Goal: Task Accomplishment & Management: Use online tool/utility

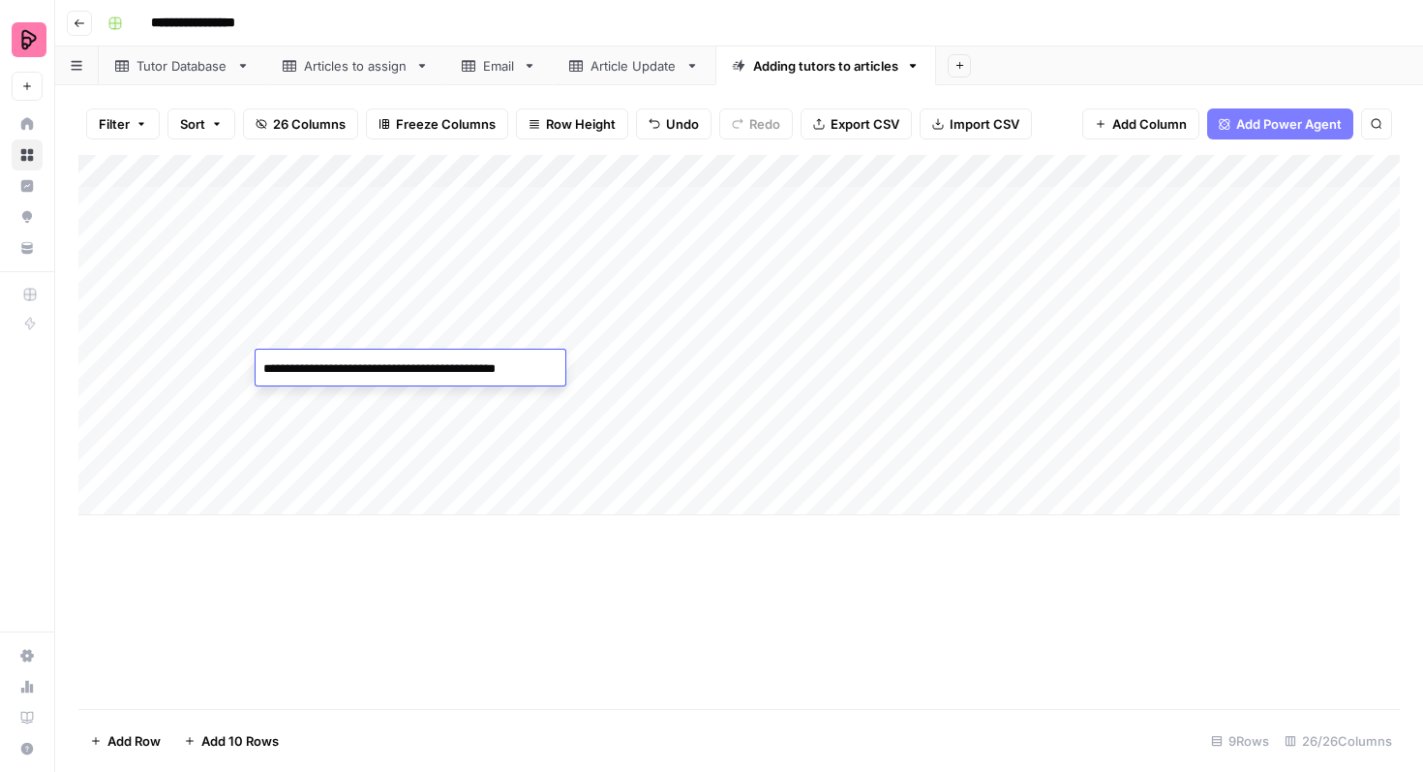
click at [228, 394] on div "Add Column" at bounding box center [739, 335] width 1322 height 360
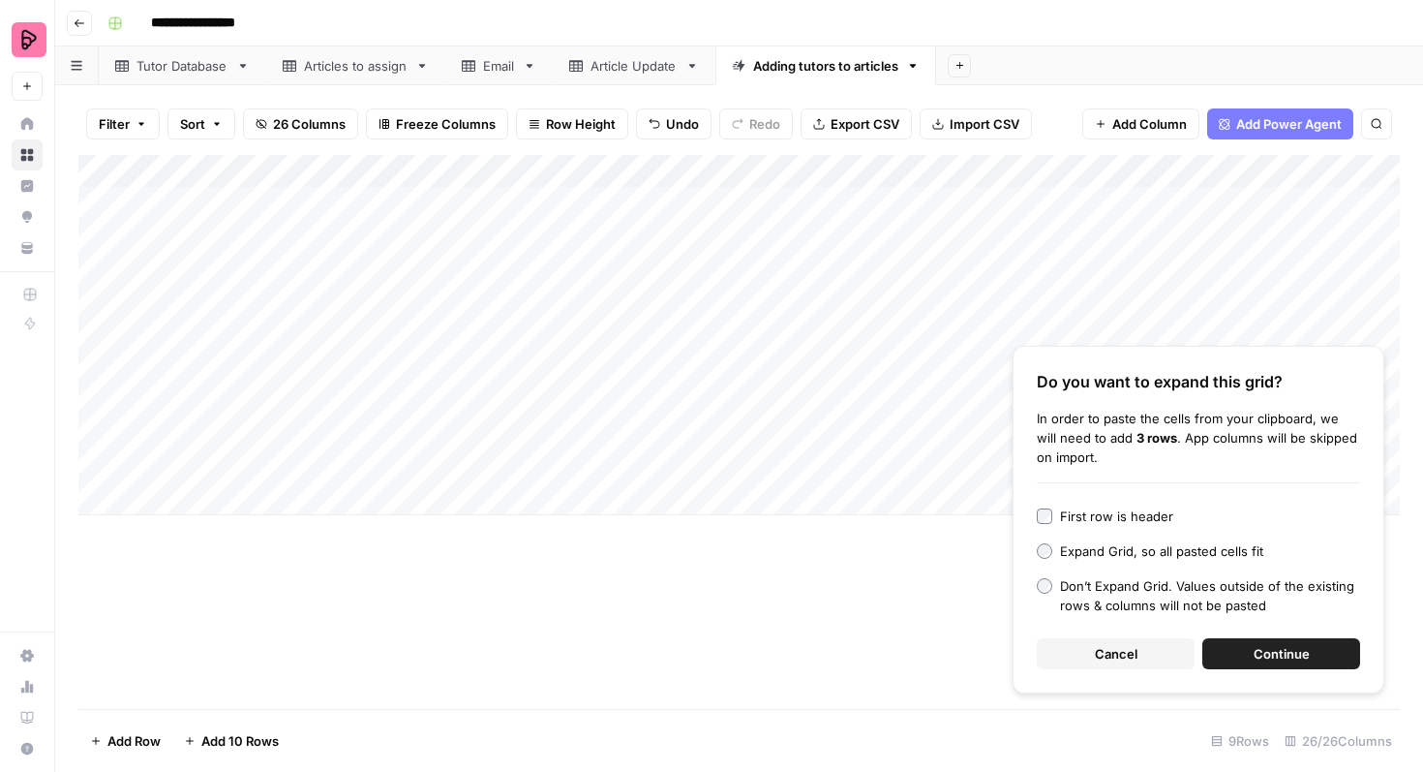
click at [1250, 658] on button "Continue" at bounding box center [1281, 653] width 158 height 31
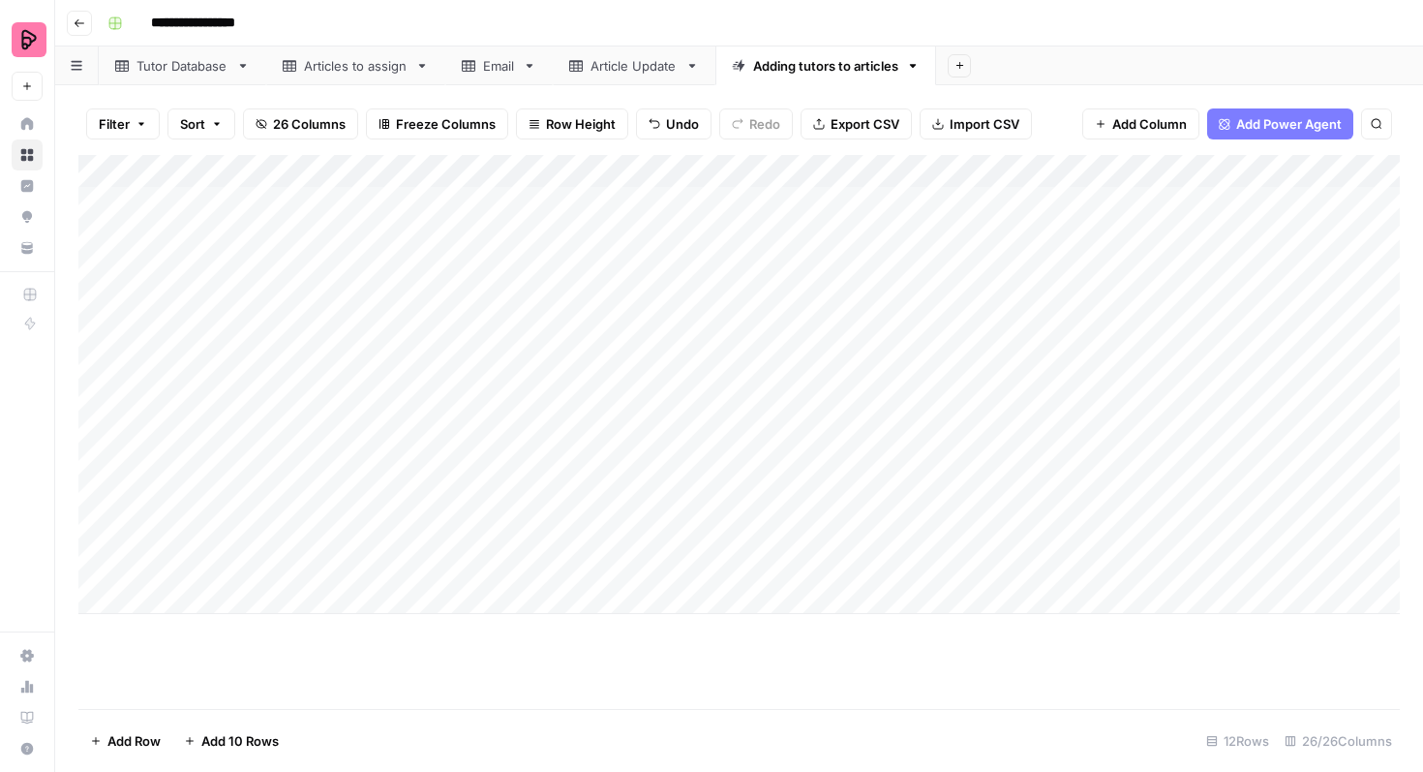
click at [600, 364] on div "Add Column" at bounding box center [739, 384] width 1322 height 459
drag, startPoint x: 637, startPoint y: 381, endPoint x: 628, endPoint y: 549, distance: 167.7
click at [629, 551] on div "Add Column" at bounding box center [739, 384] width 1322 height 459
click at [597, 366] on div "Add Column" at bounding box center [739, 384] width 1322 height 459
type textarea "***"
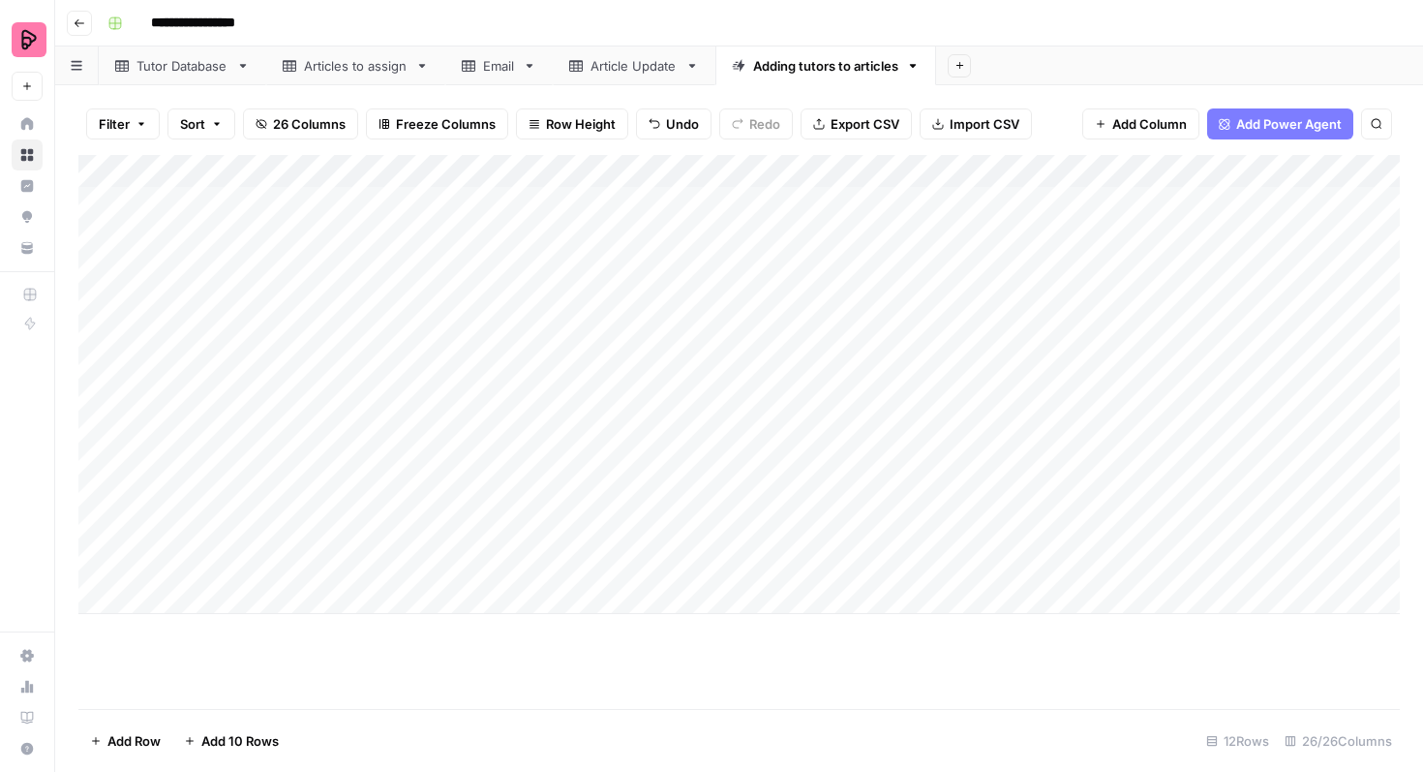
click at [679, 441] on div "Add Column" at bounding box center [739, 384] width 1322 height 459
click at [608, 382] on div "Add Column" at bounding box center [739, 384] width 1322 height 459
drag, startPoint x: 637, startPoint y: 380, endPoint x: 628, endPoint y: 567, distance: 188.0
click at [628, 567] on div "Add Column" at bounding box center [739, 384] width 1322 height 459
click at [590, 369] on div "Add Column" at bounding box center [739, 384] width 1322 height 459
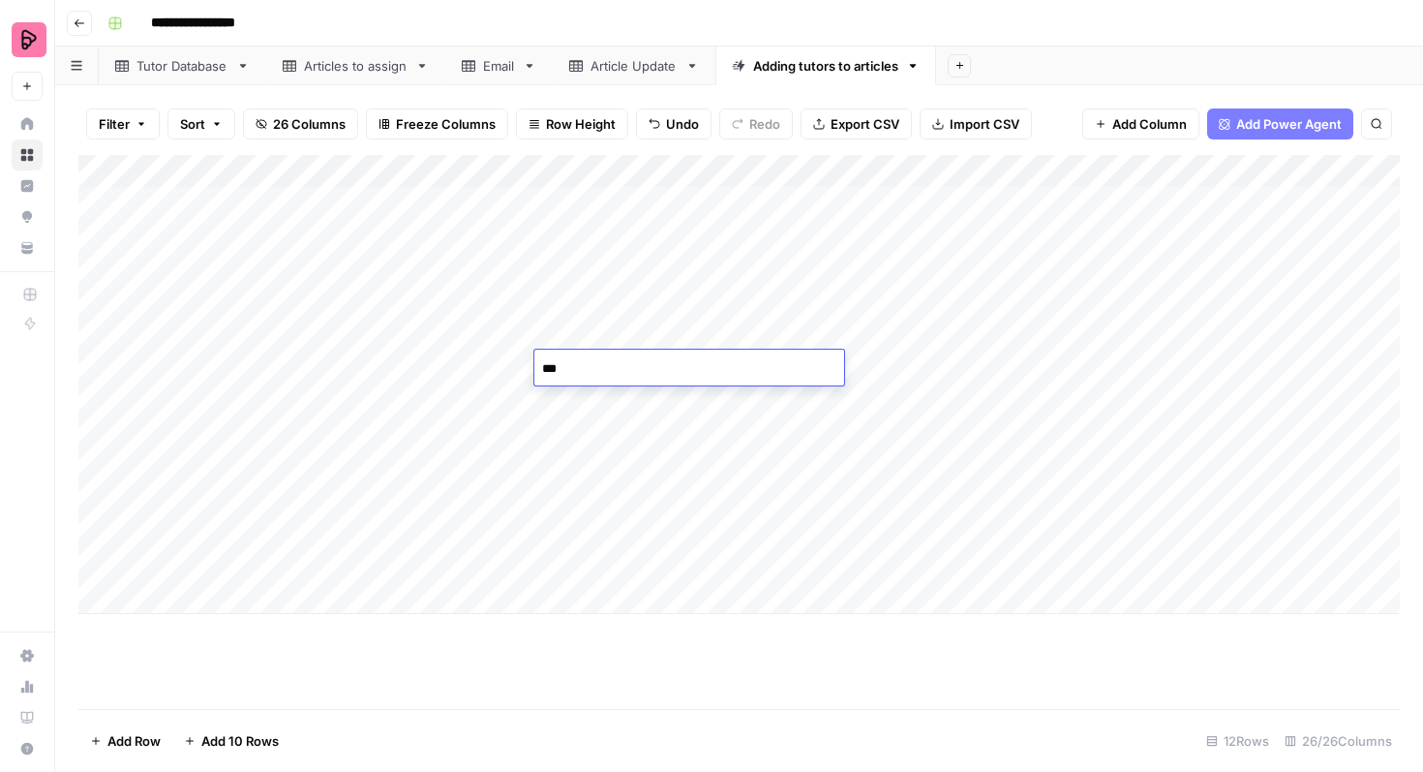
click at [590, 369] on textarea "***" at bounding box center [689, 368] width 310 height 27
type textarea "***"
click at [654, 437] on div "Add Column" at bounding box center [739, 384] width 1322 height 459
click at [474, 560] on div "Add Column" at bounding box center [739, 384] width 1322 height 459
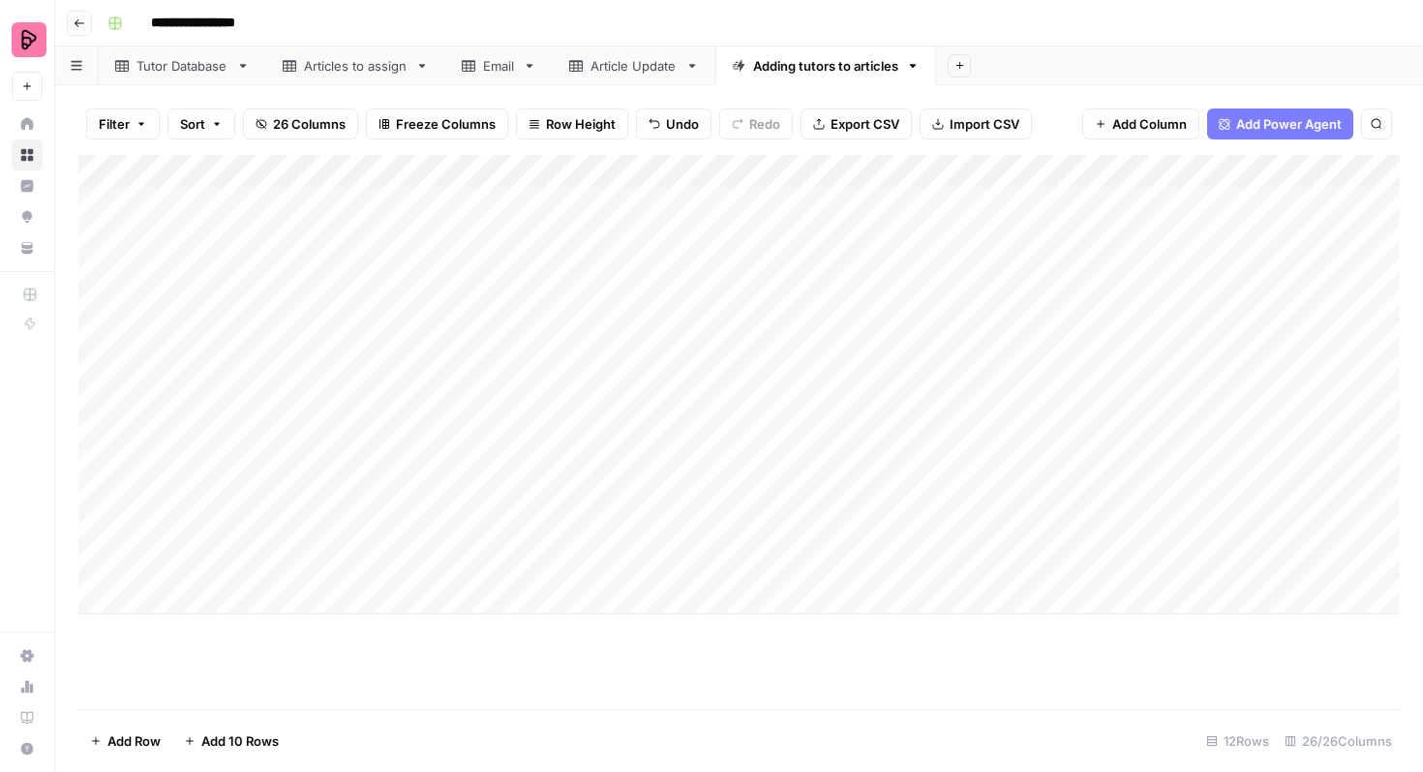
click at [789, 364] on div "Add Column" at bounding box center [739, 384] width 1322 height 459
drag, startPoint x: 813, startPoint y: 381, endPoint x: 799, endPoint y: 528, distance: 146.9
click at [800, 529] on div "Add Column" at bounding box center [739, 384] width 1322 height 459
click at [923, 398] on div "Add Column" at bounding box center [739, 384] width 1322 height 459
click at [925, 431] on div "Add Column" at bounding box center [739, 384] width 1322 height 459
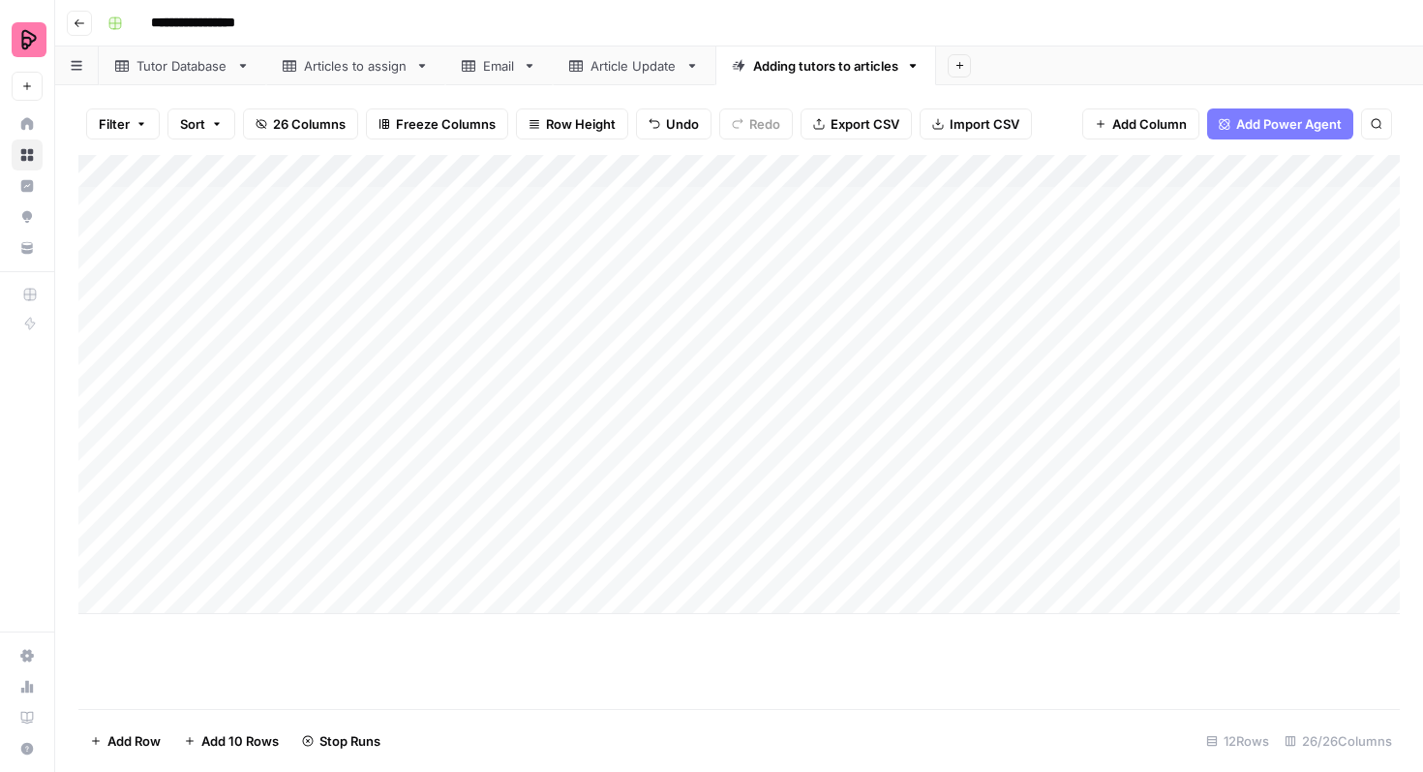
click at [920, 463] on div "Add Column" at bounding box center [739, 384] width 1322 height 459
click at [922, 492] on div "Add Column" at bounding box center [739, 384] width 1322 height 459
click at [921, 529] on div "Add Column" at bounding box center [739, 384] width 1322 height 459
click at [427, 401] on div "Add Column" at bounding box center [739, 384] width 1322 height 459
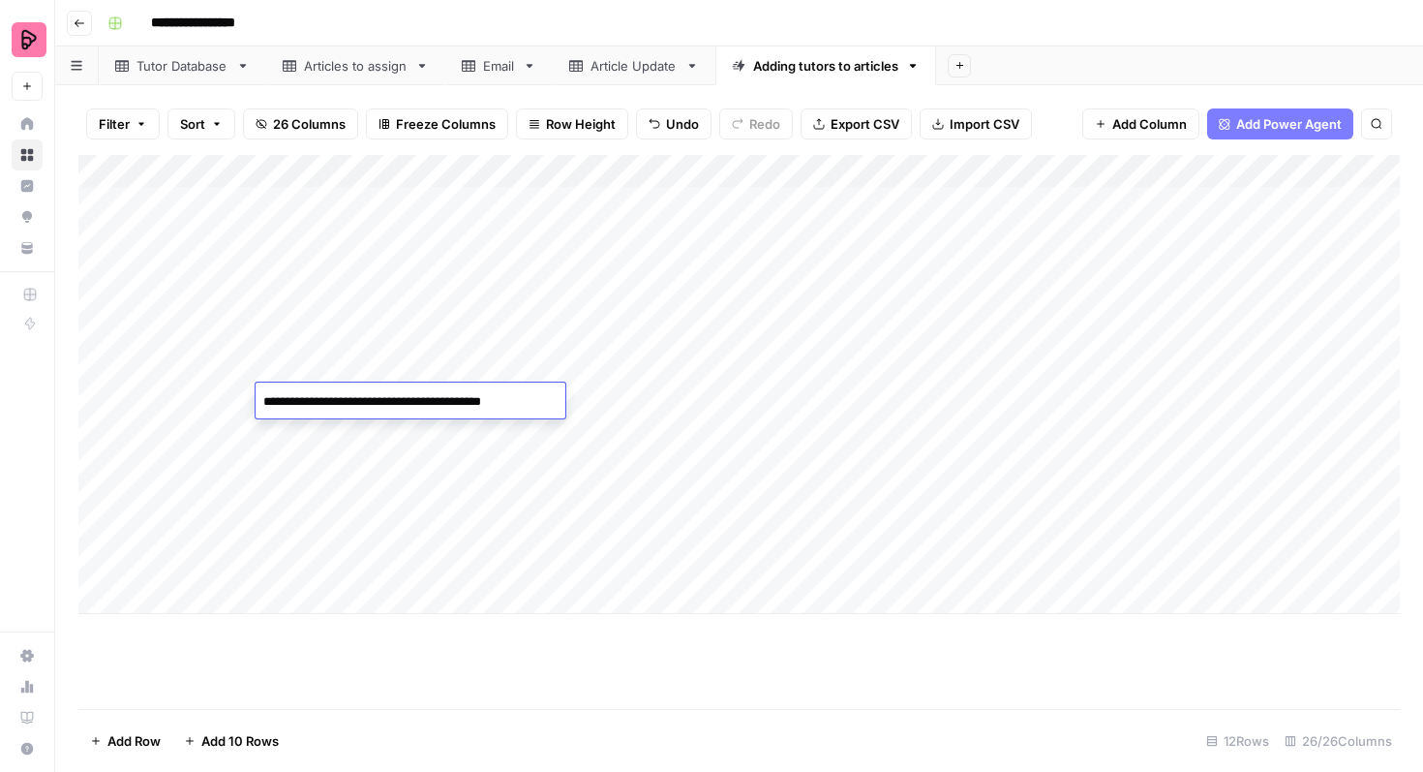
click at [427, 401] on textarea "**********" at bounding box center [411, 401] width 310 height 27
click at [400, 430] on div "Add Column" at bounding box center [739, 384] width 1322 height 459
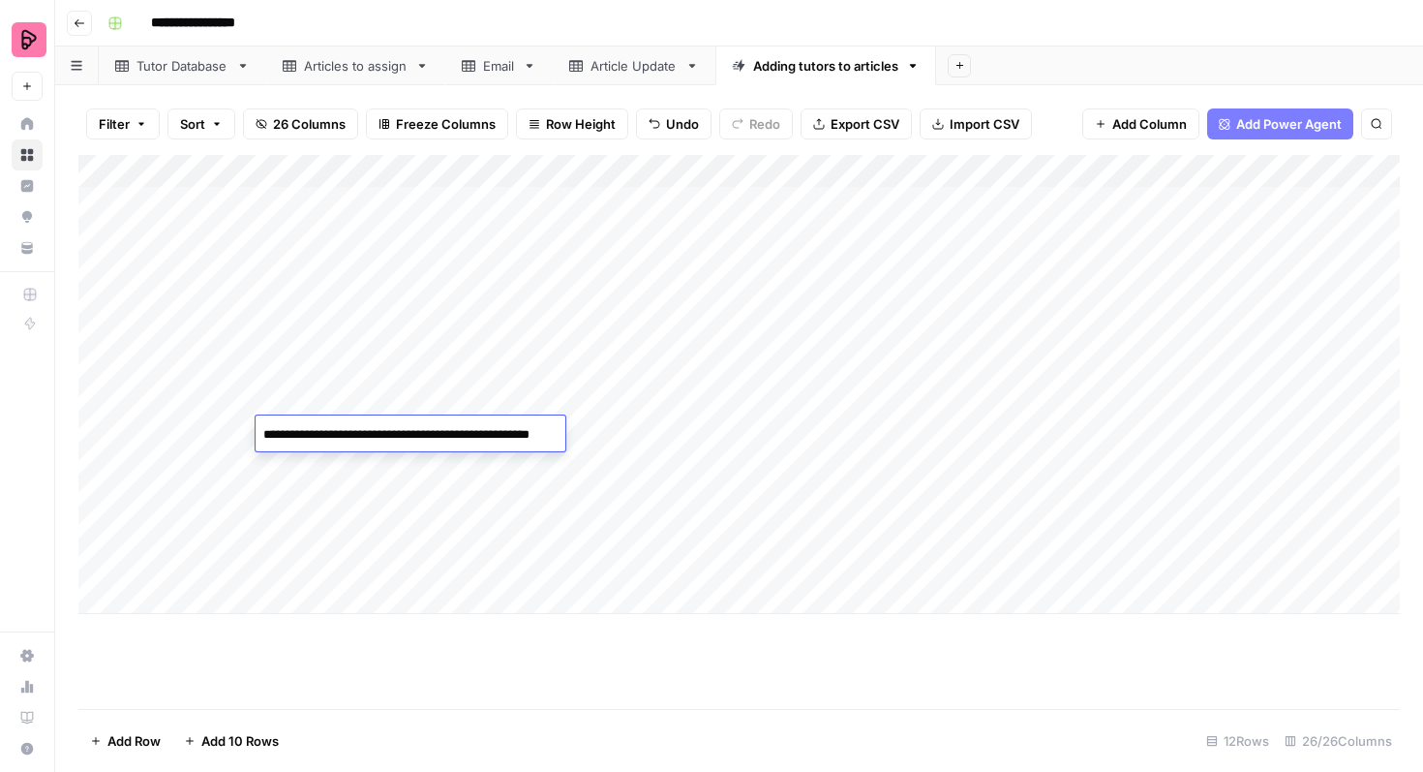
click at [400, 430] on textarea "**********" at bounding box center [411, 434] width 310 height 27
click at [412, 471] on div "Add Column" at bounding box center [739, 384] width 1322 height 459
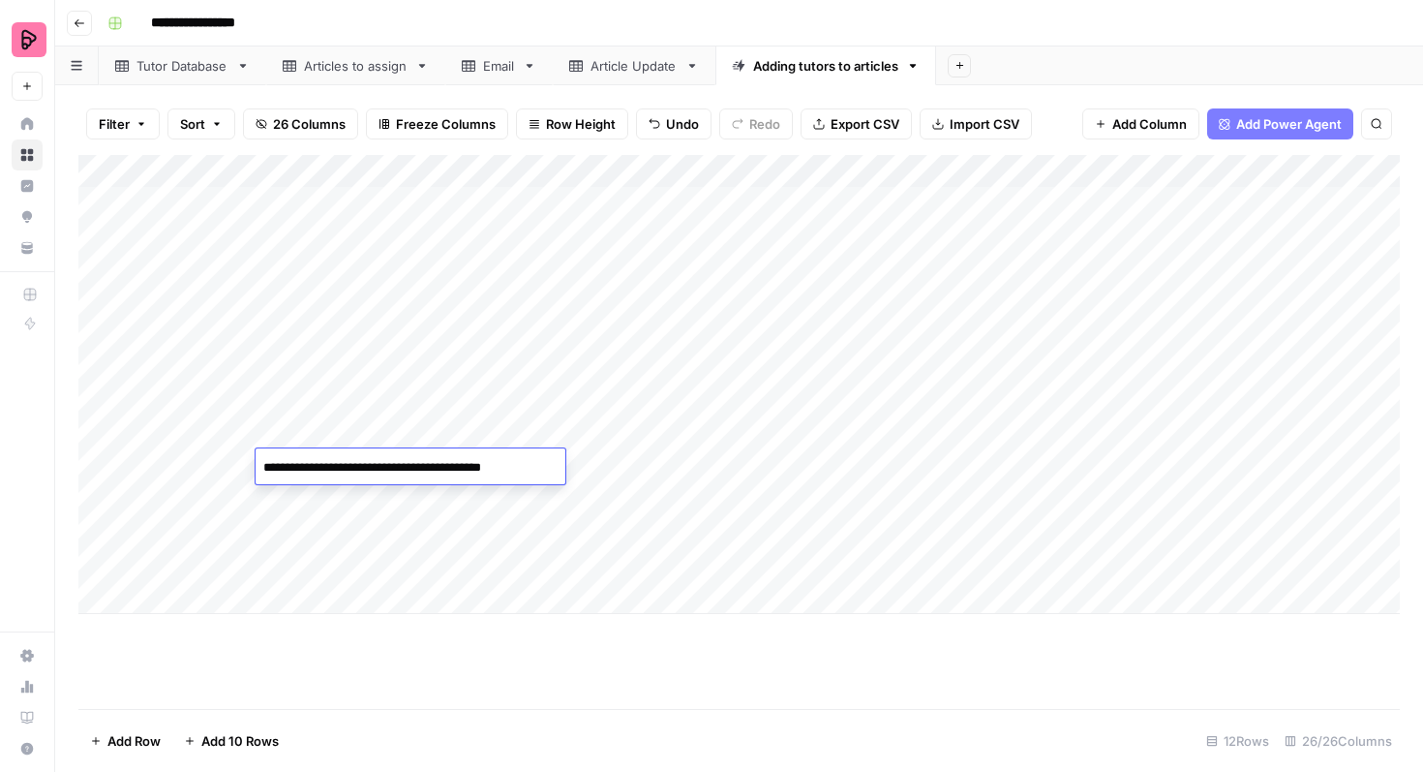
click at [410, 494] on div "Add Column" at bounding box center [739, 384] width 1322 height 459
click at [437, 532] on div "Add Column" at bounding box center [739, 384] width 1322 height 459
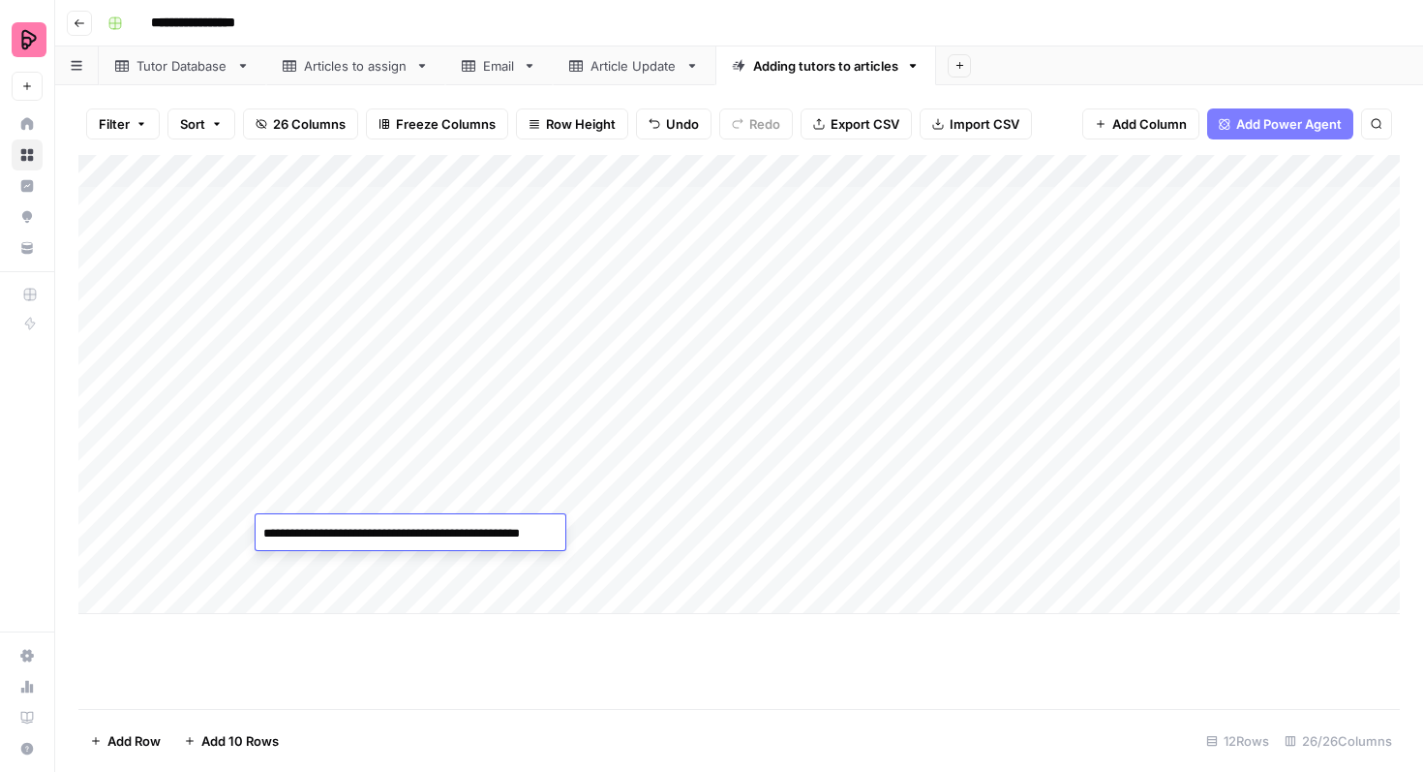
click at [437, 532] on textarea "**********" at bounding box center [425, 533] width 339 height 27
click at [446, 493] on div "Add Column" at bounding box center [739, 384] width 1322 height 459
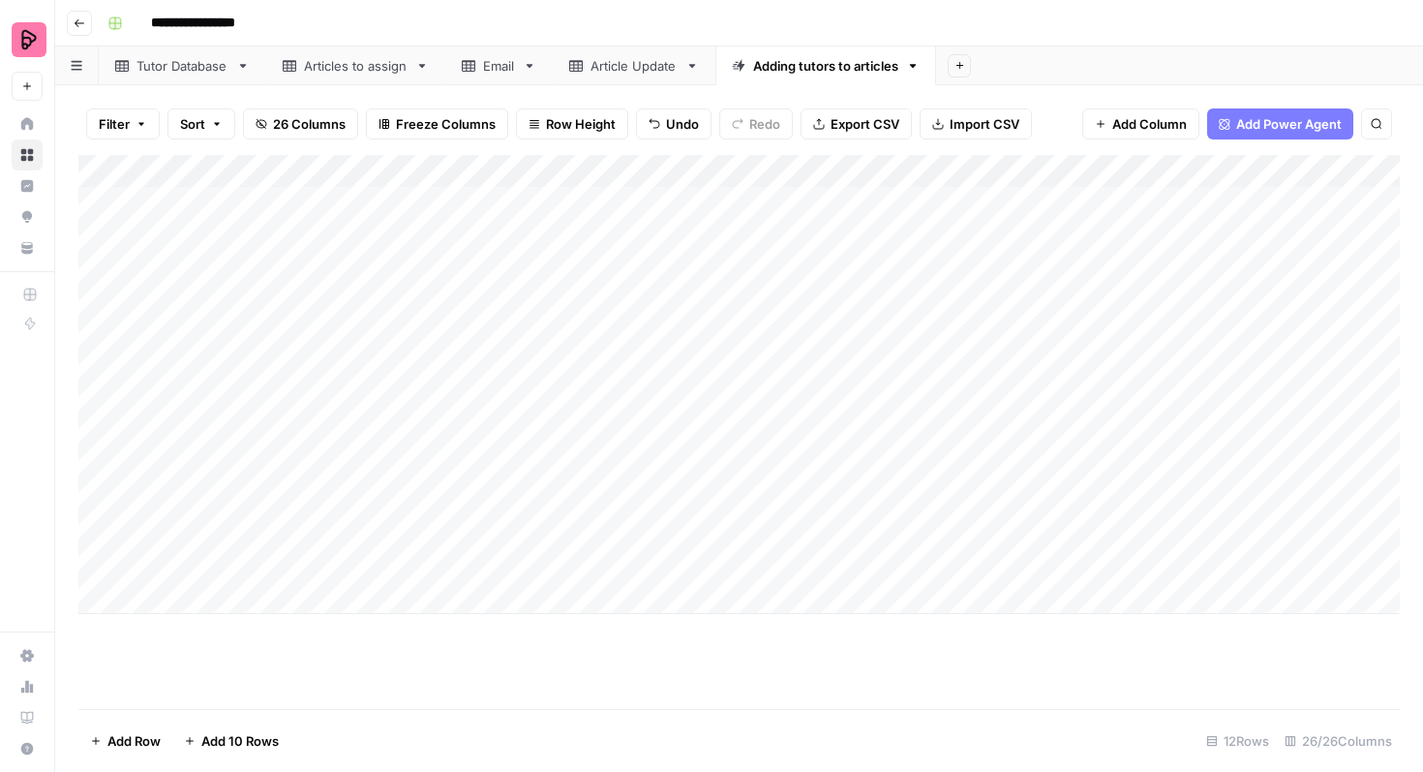
click at [446, 493] on div "Add Column" at bounding box center [739, 384] width 1322 height 459
